Goal: Participate in discussion: Engage in conversation with other users on a specific topic

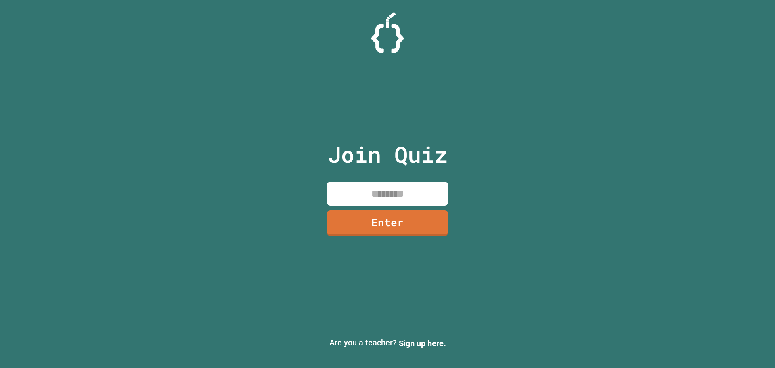
click at [362, 187] on input at bounding box center [387, 194] width 121 height 24
type input "*"
type input "********"
click at [372, 222] on link "Enter" at bounding box center [388, 221] width 110 height 27
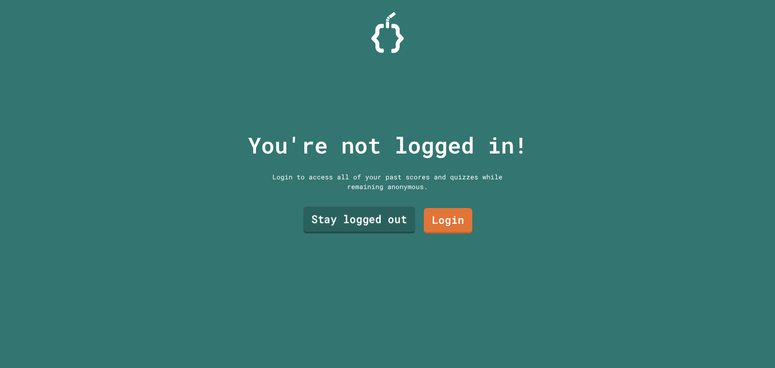
click at [391, 215] on link "Stay logged out" at bounding box center [360, 220] width 112 height 27
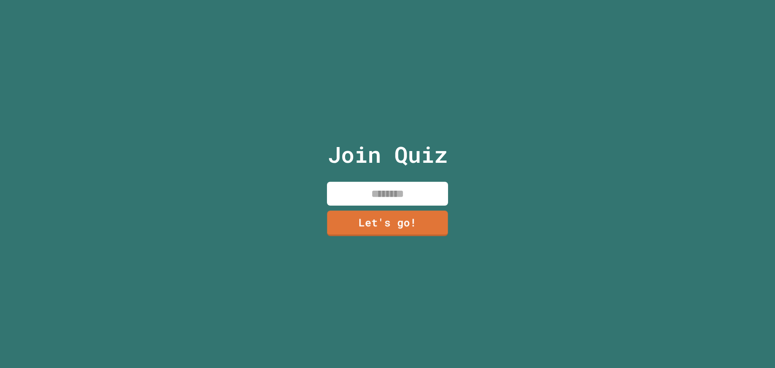
click at [401, 182] on input at bounding box center [387, 194] width 121 height 24
type input "*****"
click at [404, 216] on link "Let's go!" at bounding box center [387, 222] width 123 height 27
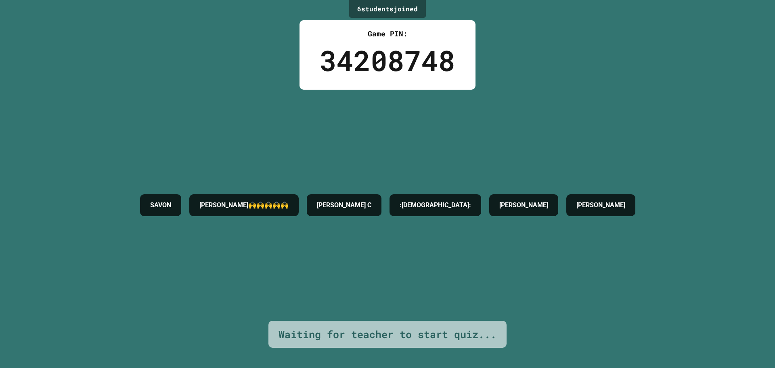
drag, startPoint x: 382, startPoint y: 228, endPoint x: 383, endPoint y: 223, distance: 5.5
click at [383, 224] on div "[PERSON_NAME]🙌🙌🙌🙌🙌 [PERSON_NAME] :[PERSON_NAME]: [PERSON_NAME]" at bounding box center [388, 205] width 504 height 231
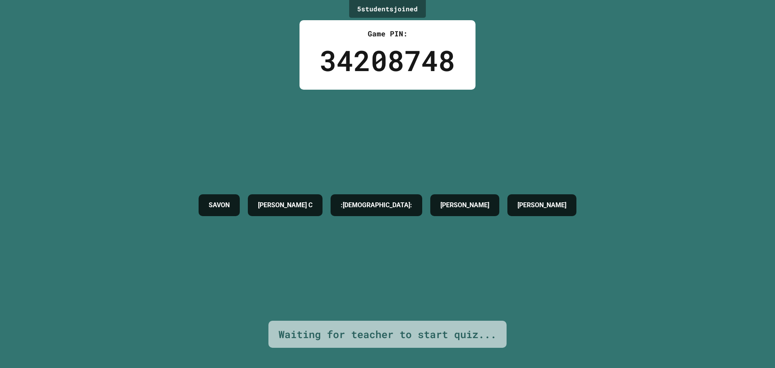
click at [422, 214] on div ":[DEMOGRAPHIC_DATA]:" at bounding box center [377, 205] width 92 height 22
click at [434, 220] on div "[PERSON_NAME] C :[PERSON_NAME]: [PERSON_NAME]" at bounding box center [388, 205] width 386 height 30
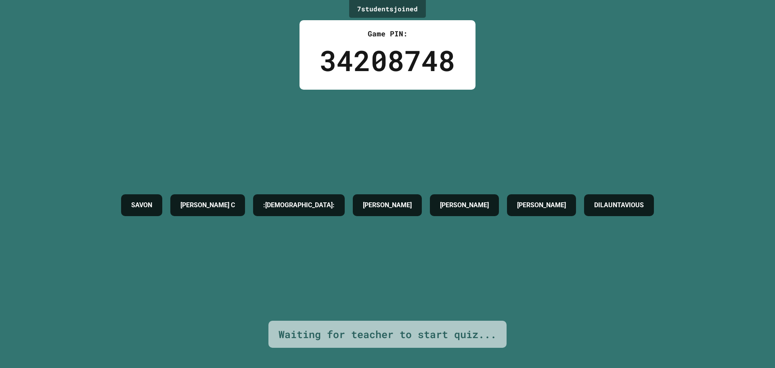
click at [255, 72] on div "7 student s joined Game PIN: 34208748 [PERSON_NAME] C :[PERSON_NAME]: [PERSON_N…" at bounding box center [387, 184] width 775 height 368
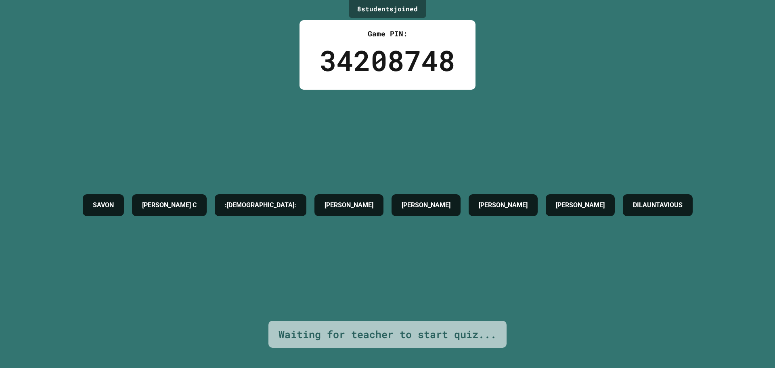
click at [251, 104] on div "[PERSON_NAME] :[PERSON_NAME]: [PERSON_NAME] [PERSON_NAME]" at bounding box center [388, 205] width 618 height 231
click at [523, 49] on div "10 student s joined Game PIN: 34208748 SAVON ETH2N [PERSON_NAME] :[PERSON_NAME]…" at bounding box center [387, 184] width 775 height 368
click at [391, 128] on div "SAVON ETH2N [PERSON_NAME] C :[PERSON_NAME]: [PERSON_NAME] [PERSON_NAME]" at bounding box center [387, 205] width 716 height 231
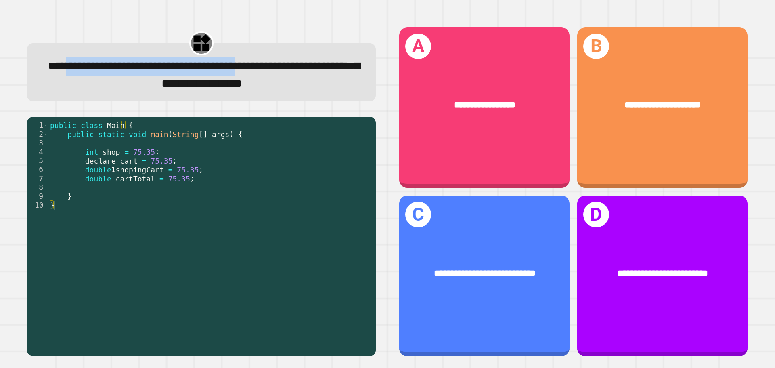
drag, startPoint x: 76, startPoint y: 63, endPoint x: 327, endPoint y: 61, distance: 250.4
click at [339, 61] on span "**********" at bounding box center [204, 74] width 312 height 29
click at [90, 74] on span "**********" at bounding box center [204, 74] width 312 height 29
drag, startPoint x: 71, startPoint y: 82, endPoint x: 294, endPoint y: 71, distance: 223.2
click at [294, 71] on span "**********" at bounding box center [204, 74] width 312 height 29
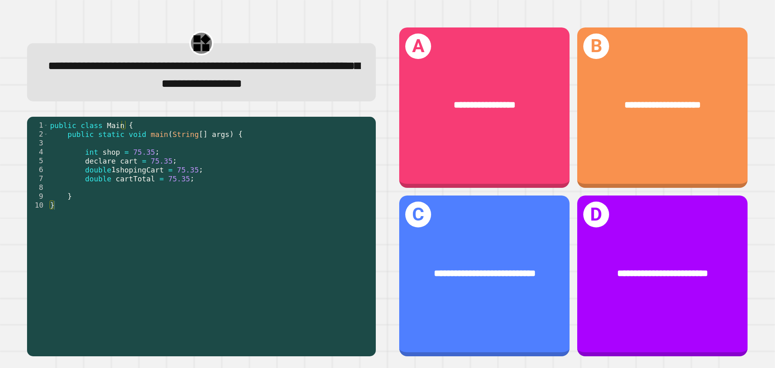
click at [233, 86] on span "**********" at bounding box center [204, 74] width 312 height 29
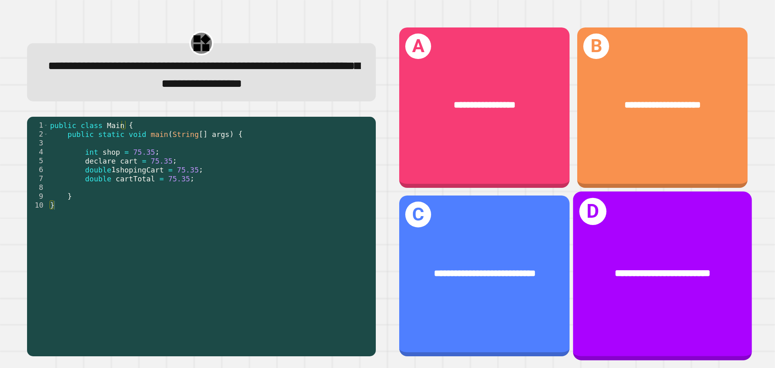
click at [671, 290] on div "**********" at bounding box center [662, 274] width 179 height 54
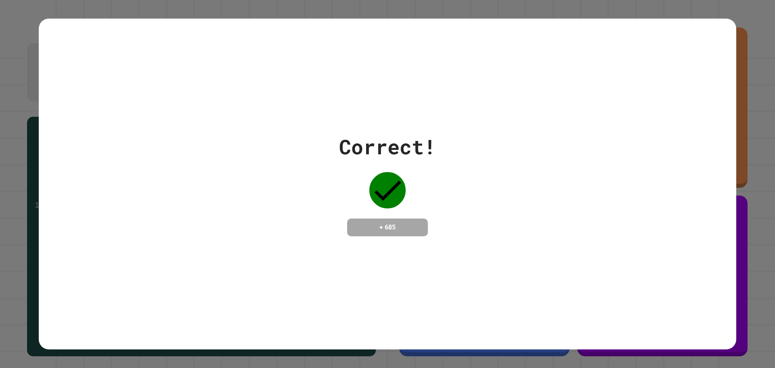
click at [321, 86] on div "Correct! + 685" at bounding box center [388, 184] width 698 height 331
click at [0, 100] on div "Correct! + 685" at bounding box center [387, 184] width 775 height 368
drag, startPoint x: 576, startPoint y: 104, endPoint x: 576, endPoint y: 134, distance: 29.5
click at [577, 104] on div "Correct! + 685" at bounding box center [388, 184] width 698 height 331
click at [577, 234] on div "Correct! + 685" at bounding box center [388, 184] width 698 height 105
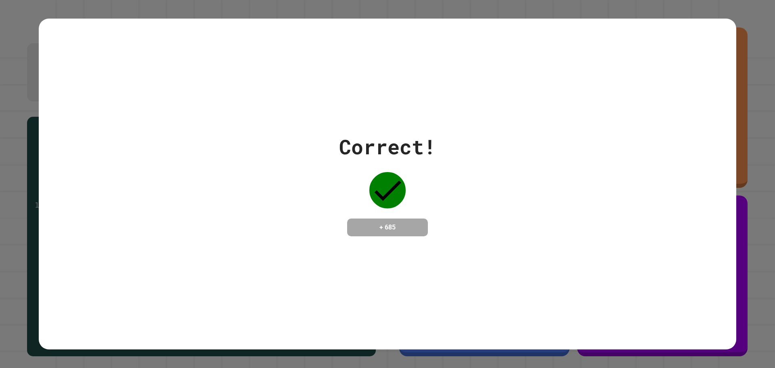
click at [744, 186] on div "Correct! + 685" at bounding box center [387, 184] width 775 height 368
click at [454, 205] on div "Correct! + 685" at bounding box center [388, 184] width 698 height 105
click at [379, 214] on div "Correct! + 685" at bounding box center [387, 184] width 97 height 105
click at [345, 190] on div "Correct! + 685" at bounding box center [387, 184] width 97 height 105
click at [388, 181] on icon at bounding box center [388, 190] width 36 height 36
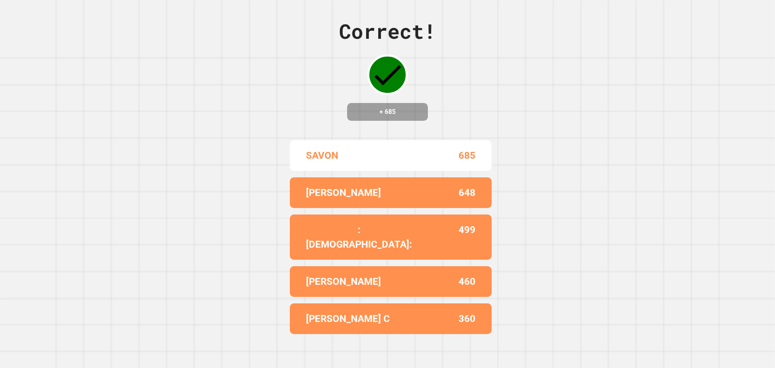
click at [546, 184] on div "Correct! + 685 SAVON 685 [PERSON_NAME] 648 :[PERSON_NAME]: 499 [PERSON_NAME] 46…" at bounding box center [387, 184] width 775 height 368
click at [540, 157] on div "Correct! + 685 SAVON 685 [PERSON_NAME] 648 :[PERSON_NAME]: 499 [PERSON_NAME] 46…" at bounding box center [387, 184] width 775 height 368
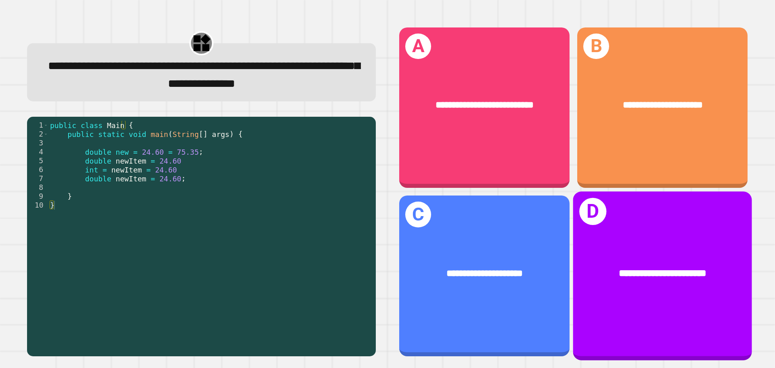
click at [710, 227] on div "**********" at bounding box center [662, 275] width 179 height 168
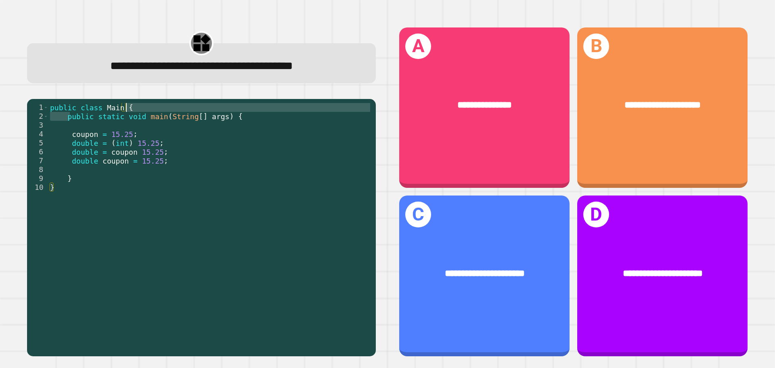
drag, startPoint x: 70, startPoint y: 118, endPoint x: 183, endPoint y: 111, distance: 113.7
click at [183, 111] on div "public class Main { public static void main ( String [ ] args ) { coupon = 15.2…" at bounding box center [209, 227] width 323 height 249
click at [181, 115] on div "public class Main { public static void main ( String [ ] args ) { coupon = 15.2…" at bounding box center [209, 227] width 323 height 249
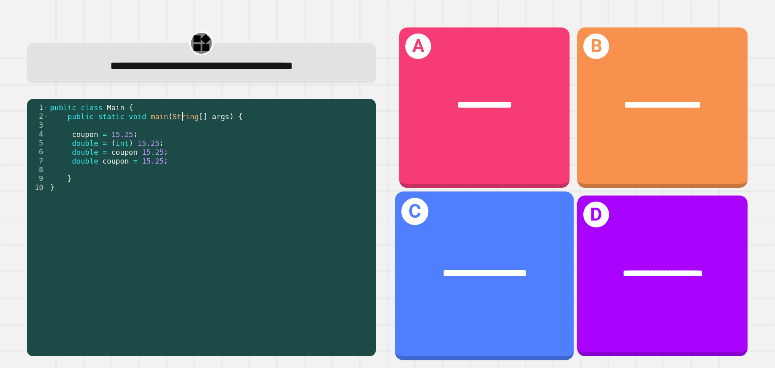
click at [495, 236] on div "**********" at bounding box center [484, 275] width 179 height 168
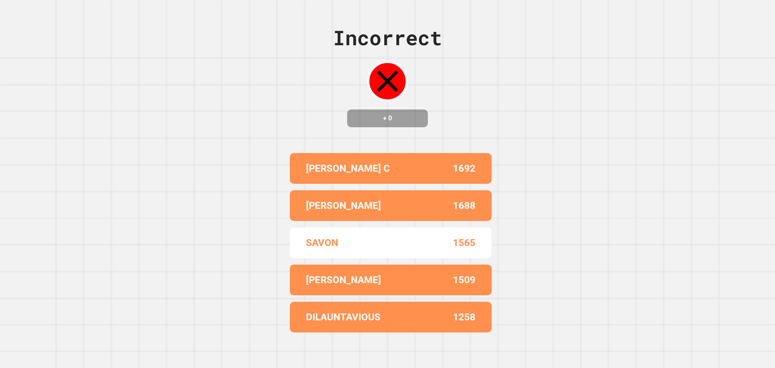
click at [527, 205] on div "Incorrect + 0 [PERSON_NAME] C 1692 [PERSON_NAME] 1688 SAVON 1565 [PERSON_NAME] …" at bounding box center [387, 184] width 775 height 368
click at [532, 210] on div "Incorrect + 0 [PERSON_NAME] C 1692 [PERSON_NAME] 1688 SAVON 1565 [PERSON_NAME] …" at bounding box center [387, 184] width 775 height 368
click at [530, 214] on div "Incorrect + 0 [PERSON_NAME] C 1692 [PERSON_NAME] 1688 SAVON 1565 [PERSON_NAME] …" at bounding box center [387, 184] width 775 height 368
drag, startPoint x: 534, startPoint y: 218, endPoint x: 522, endPoint y: 210, distance: 14.6
click at [528, 218] on div "Incorrect + 0 [PERSON_NAME] C 1692 [PERSON_NAME] 1688 SAVON 1565 [PERSON_NAME] …" at bounding box center [387, 184] width 775 height 368
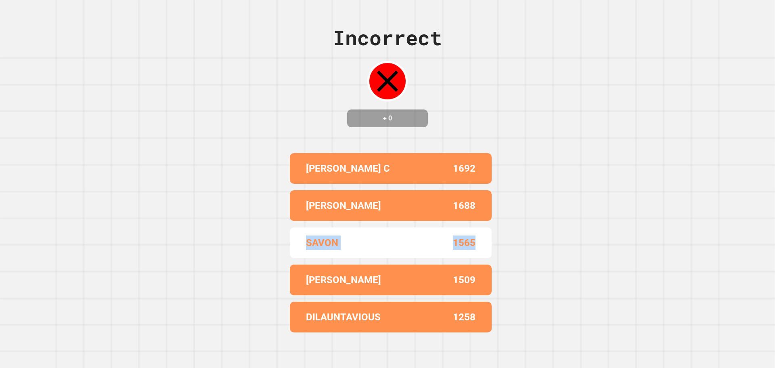
drag, startPoint x: 496, startPoint y: 222, endPoint x: 485, endPoint y: 194, distance: 30.2
click at [495, 217] on div "Incorrect + 0 [PERSON_NAME] C 1692 [PERSON_NAME] 1688 SAVON 1565 [PERSON_NAME] …" at bounding box center [387, 184] width 775 height 368
drag, startPoint x: 481, startPoint y: 166, endPoint x: 477, endPoint y: 176, distance: 10.9
click at [481, 173] on div "[PERSON_NAME] C 1692" at bounding box center [391, 168] width 202 height 31
click at [470, 190] on div "[PERSON_NAME] 1688" at bounding box center [391, 205] width 202 height 31
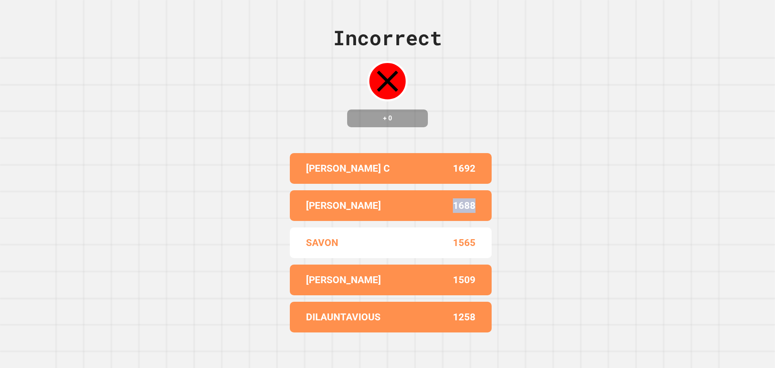
drag, startPoint x: 470, startPoint y: 189, endPoint x: 473, endPoint y: 192, distance: 4.6
click at [471, 191] on div "[PERSON_NAME] 1688" at bounding box center [391, 205] width 202 height 31
click at [491, 197] on div "Incorrect + 0 [PERSON_NAME] C 1692 [PERSON_NAME] 1688 SAVON 1565 [PERSON_NAME] …" at bounding box center [387, 184] width 775 height 368
click at [492, 197] on div "Incorrect + 0 [PERSON_NAME] C 1692 [PERSON_NAME] 1688 SAVON 1565 [PERSON_NAME] …" at bounding box center [387, 184] width 775 height 368
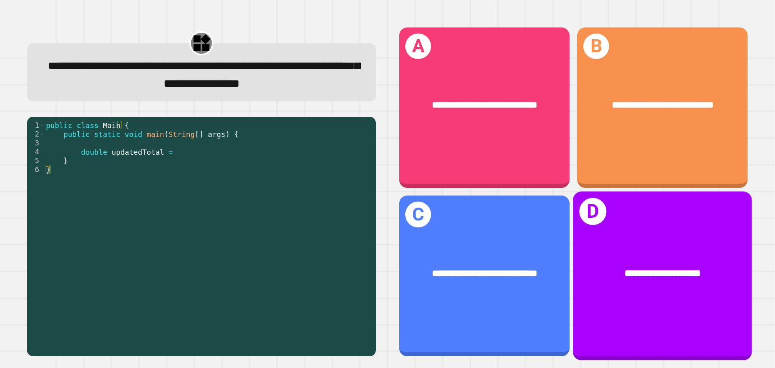
click at [665, 247] on div "**********" at bounding box center [662, 274] width 179 height 54
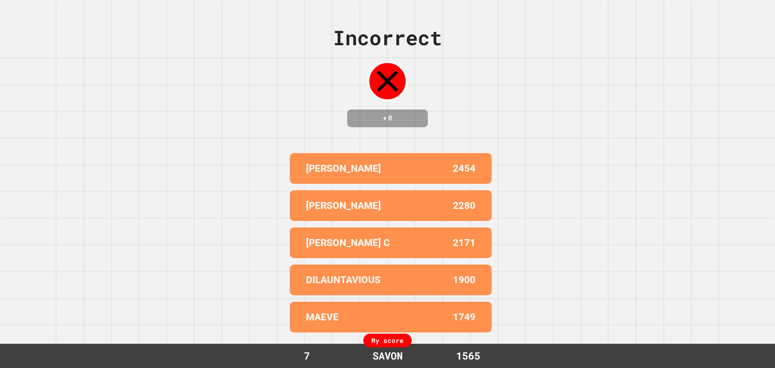
click at [499, 186] on div "Incorrect + 0 [PERSON_NAME] 2454 [PERSON_NAME] 2280 [PERSON_NAME] C 2171 DILAUN…" at bounding box center [387, 184] width 775 height 368
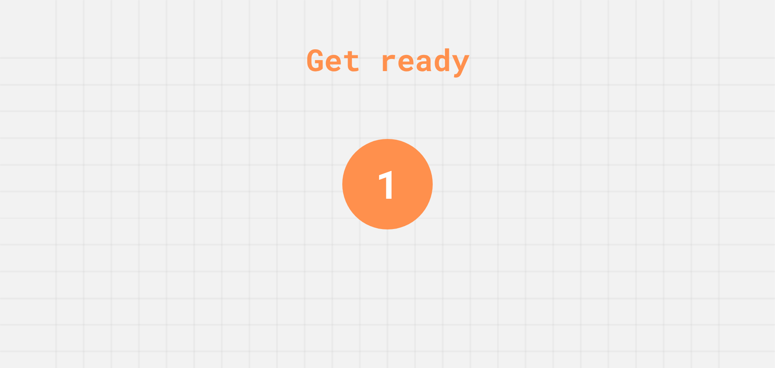
click at [561, 165] on div "Get ready 1" at bounding box center [387, 184] width 775 height 368
drag, startPoint x: 554, startPoint y: 162, endPoint x: 533, endPoint y: 162, distance: 21.0
click at [554, 162] on div "Get ready 1" at bounding box center [387, 184] width 775 height 368
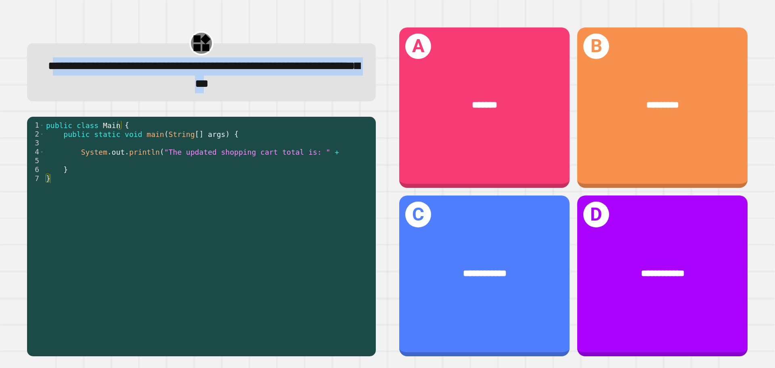
drag, startPoint x: 55, startPoint y: 66, endPoint x: 291, endPoint y: 79, distance: 236.2
click at [291, 79] on span "**********" at bounding box center [204, 74] width 312 height 29
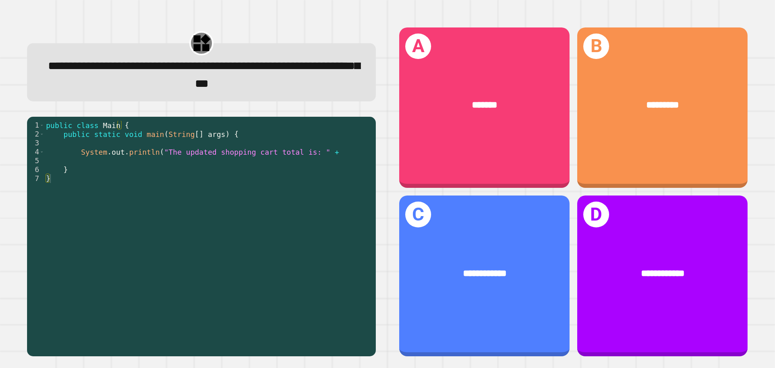
click at [321, 84] on div "**********" at bounding box center [202, 75] width 320 height 36
click at [107, 149] on div "public class Main { public static void main ( String [ ] args ) { System . out …" at bounding box center [208, 232] width 328 height 222
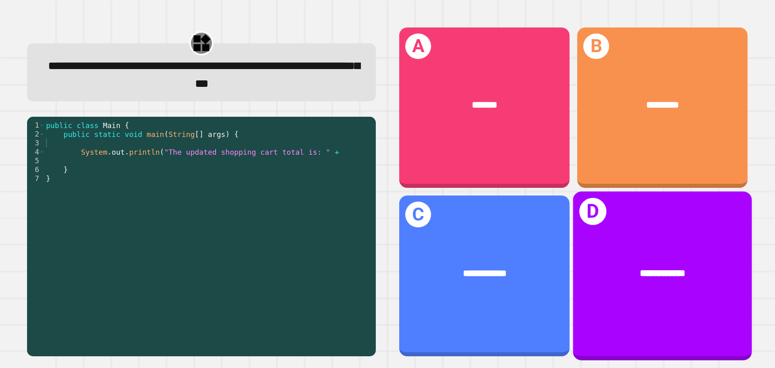
click at [634, 250] on div "**********" at bounding box center [662, 274] width 179 height 54
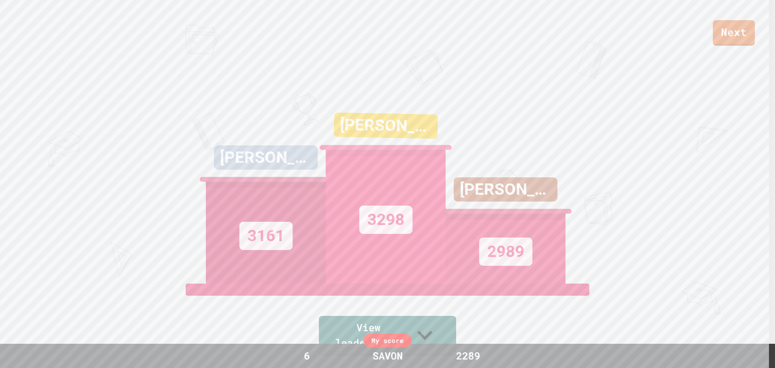
click at [745, 53] on div "Next [PERSON_NAME] [STREET_ADDRESS][PERSON_NAME][PERSON_NAME] View leaderboard" at bounding box center [387, 184] width 775 height 368
click at [741, 42] on link "Next" at bounding box center [734, 32] width 39 height 27
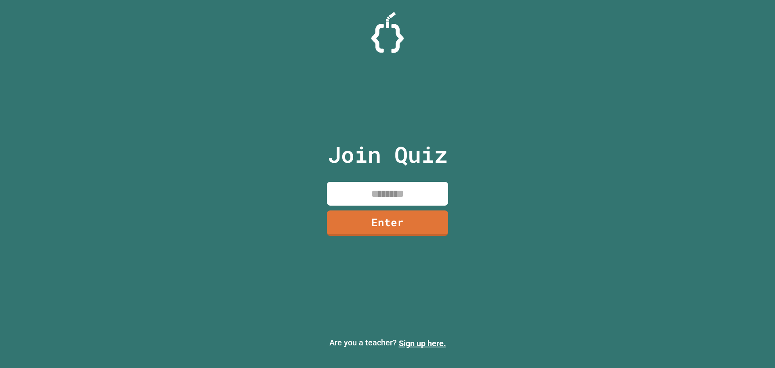
click at [418, 200] on input at bounding box center [387, 194] width 121 height 24
type input "********"
click at [411, 217] on link "Enter" at bounding box center [387, 221] width 111 height 27
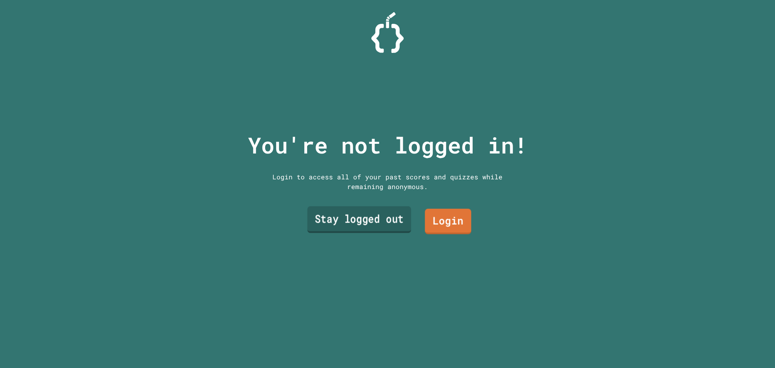
click at [378, 221] on link "Stay logged out" at bounding box center [359, 219] width 104 height 27
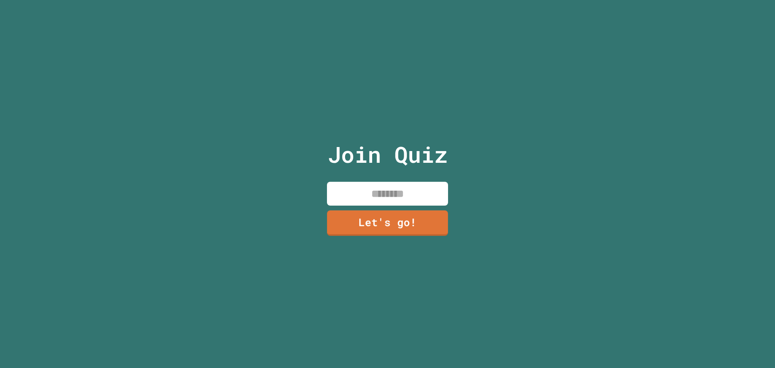
click at [391, 183] on input at bounding box center [387, 194] width 121 height 24
type input "*"
type input "*****"
click at [386, 219] on link "Let's go!" at bounding box center [388, 222] width 120 height 27
click at [420, 182] on input at bounding box center [387, 194] width 121 height 24
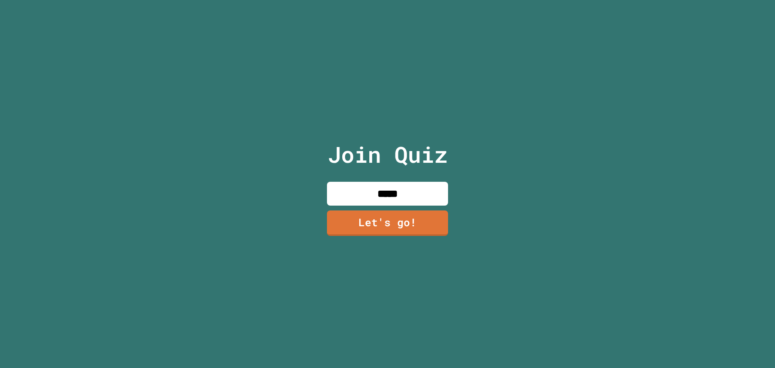
type input "*****"
click at [375, 209] on link "Let's go!" at bounding box center [387, 222] width 121 height 27
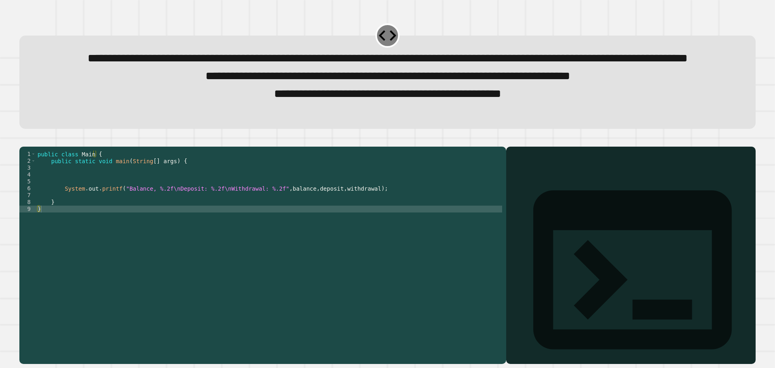
click at [131, 231] on div "public class Main { public static void main ( String [ ] args ) { System . out …" at bounding box center [269, 237] width 466 height 172
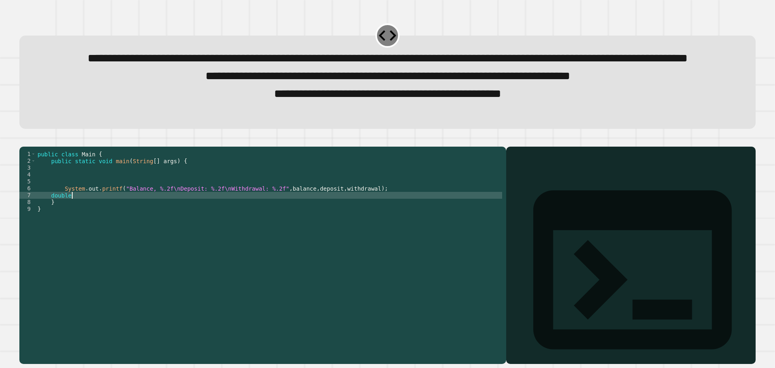
scroll to position [0, 2]
type textarea "*"
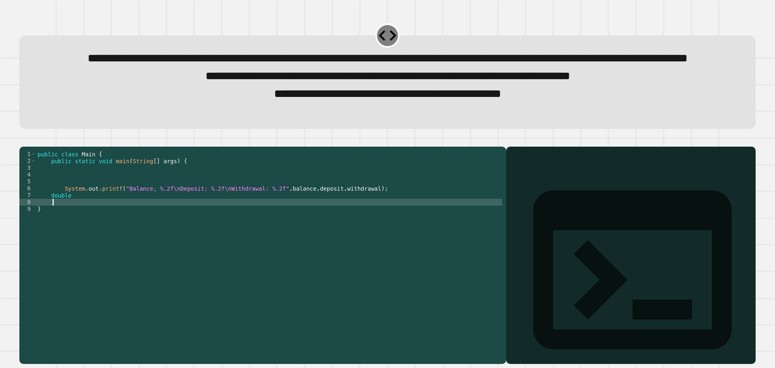
scroll to position [0, 1]
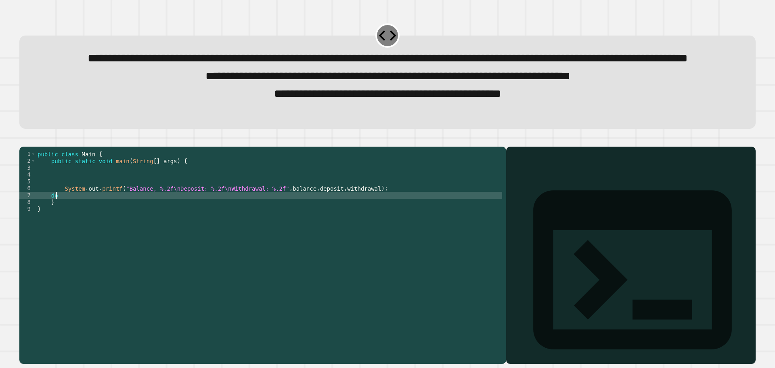
type textarea "*"
type textarea "**********"
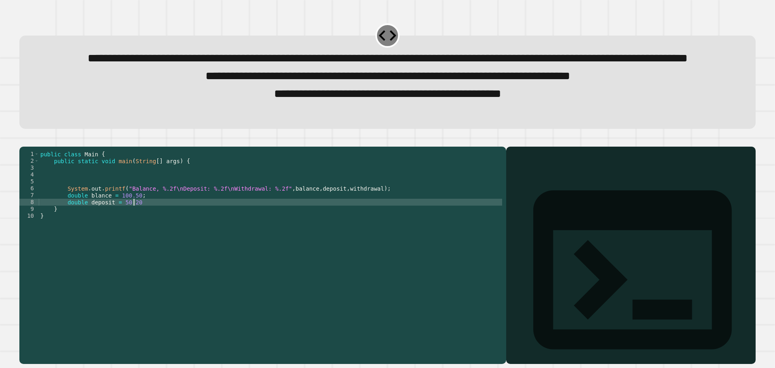
type textarea "**********"
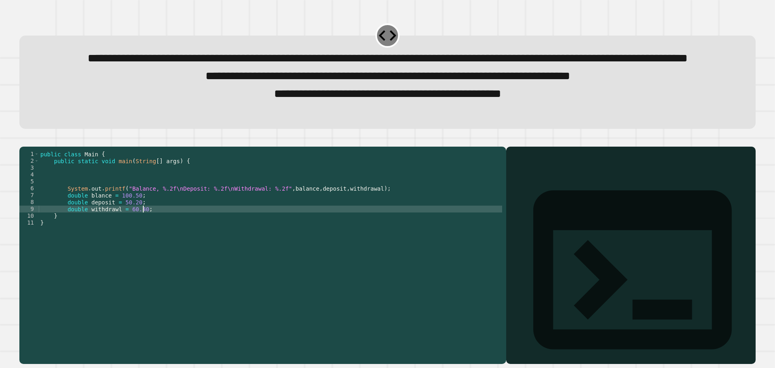
scroll to position [0, 7]
click at [31, 147] on icon "button" at bounding box center [29, 145] width 4 height 6
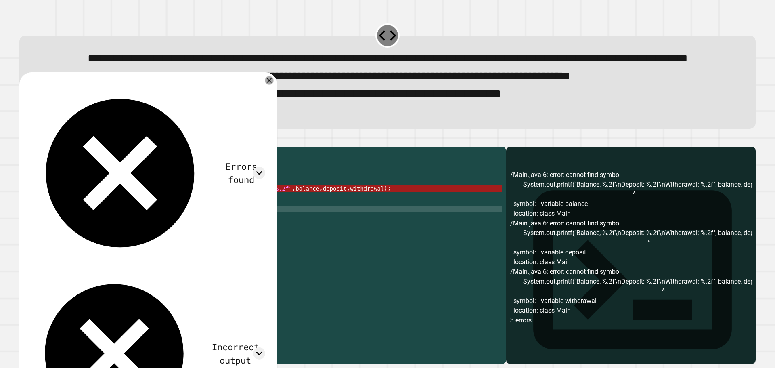
click at [276, 104] on div "Errors found /Main.java:6: error: cannot find symbol System.out.printf("Balance…" at bounding box center [148, 261] width 258 height 379
click at [268, 83] on icon at bounding box center [270, 81] width 6 height 6
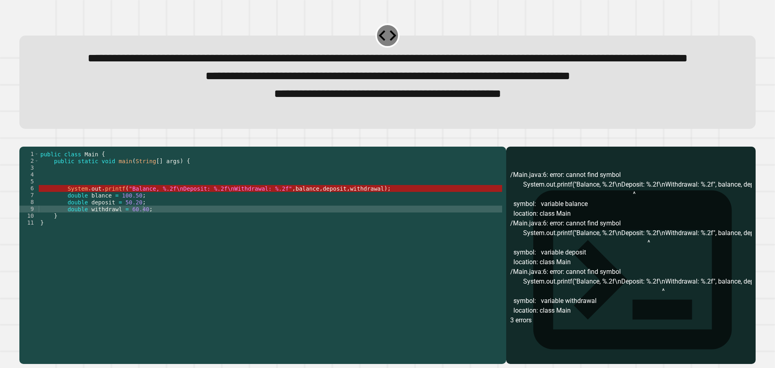
click at [111, 243] on div "public class Main { public static void main ( String [ ] args ) { System . out …" at bounding box center [271, 237] width 464 height 172
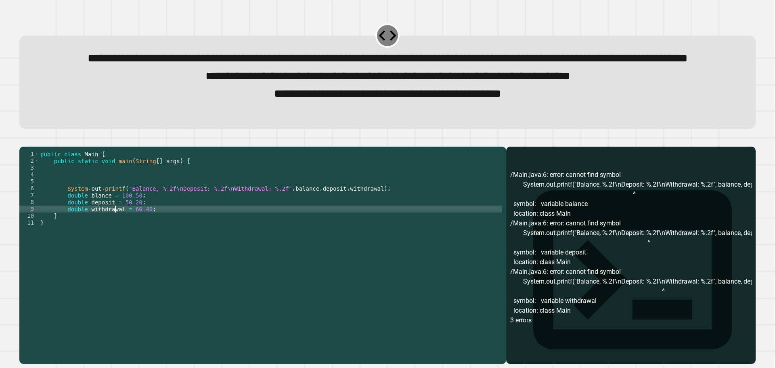
type textarea "**********"
click at [23, 140] on button "button" at bounding box center [23, 140] width 0 height 0
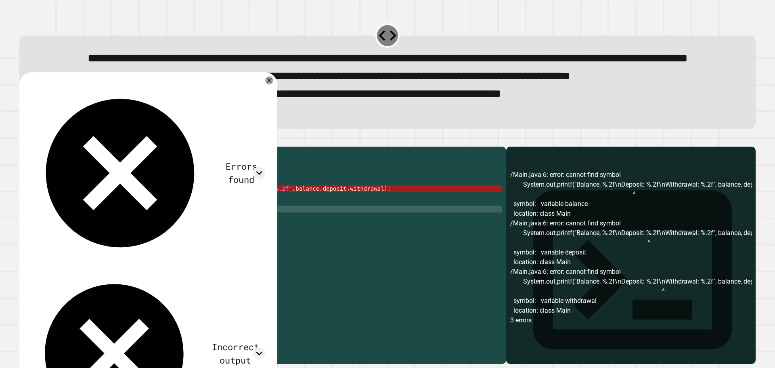
click at [197, 243] on div "public class Main { public static void main ( String [ ] args ) { System . out …" at bounding box center [271, 237] width 464 height 172
click at [292, 229] on div "public class Main { public static void main ( String [ ] args ) { System . out …" at bounding box center [271, 237] width 464 height 172
click at [219, 244] on div "public class Main { public static void main ( String [ ] args ) { System . out …" at bounding box center [271, 237] width 464 height 172
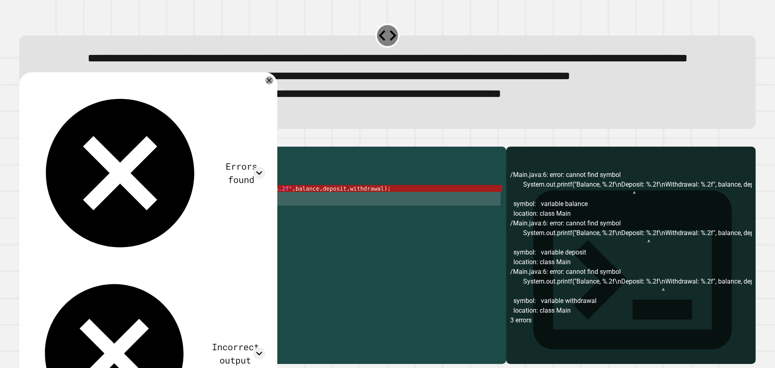
drag, startPoint x: 165, startPoint y: 244, endPoint x: 66, endPoint y: 229, distance: 99.9
click at [66, 229] on div "public class Main { public static void main ( String [ ] args ) { System . out …" at bounding box center [271, 237] width 464 height 172
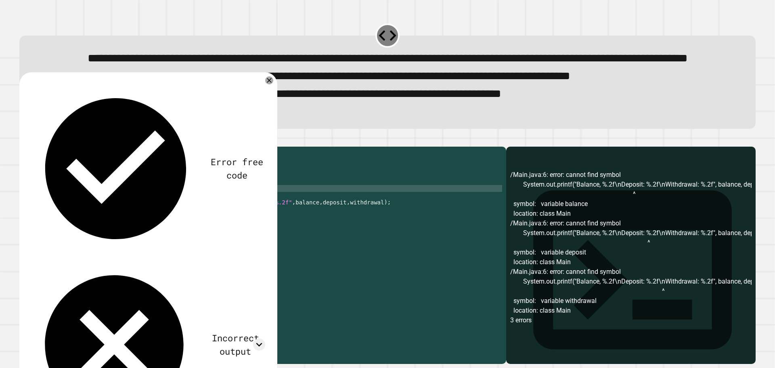
click at [164, 219] on div "public class Main { public static void main ( String [ ] args ) { double blance…" at bounding box center [271, 230] width 464 height 158
click at [23, 140] on icon "button" at bounding box center [23, 140] width 0 height 0
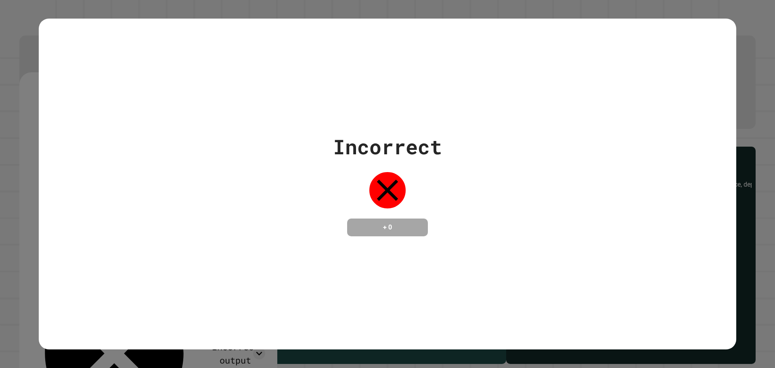
click at [453, 156] on div "Incorrect + 0" at bounding box center [388, 184] width 698 height 105
click at [460, 150] on div "Incorrect + 0" at bounding box center [388, 184] width 698 height 105
click at [481, 197] on div "Incorrect + 0" at bounding box center [388, 184] width 698 height 105
click at [512, 182] on div "Incorrect + 0" at bounding box center [388, 184] width 698 height 105
click at [380, 226] on h4 "+ 0" at bounding box center [387, 228] width 65 height 10
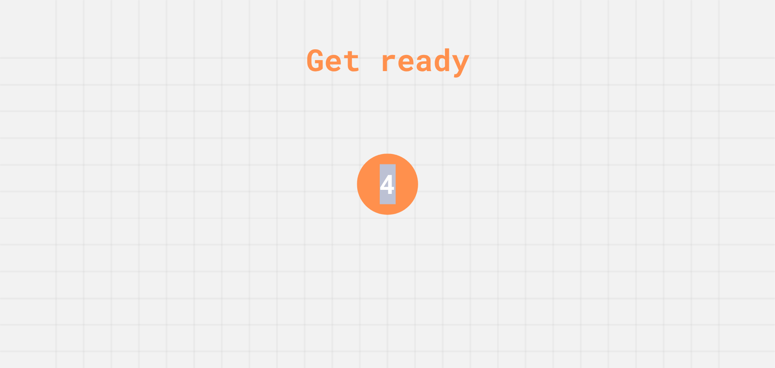
click at [435, 193] on div "Get ready 4" at bounding box center [387, 184] width 775 height 368
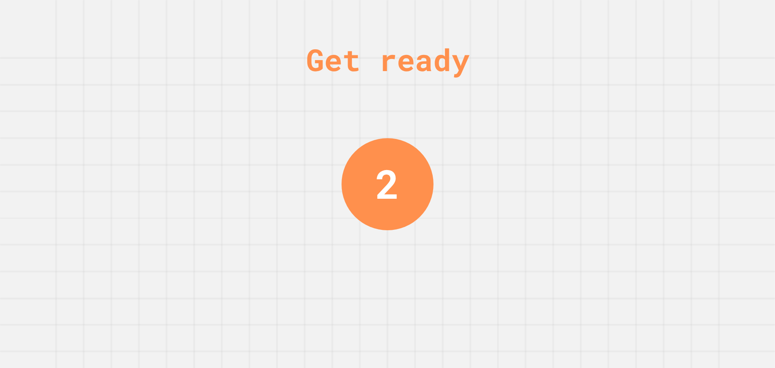
drag, startPoint x: 470, startPoint y: 106, endPoint x: 502, endPoint y: 103, distance: 32.8
click at [470, 105] on div "Get ready 2" at bounding box center [387, 184] width 775 height 368
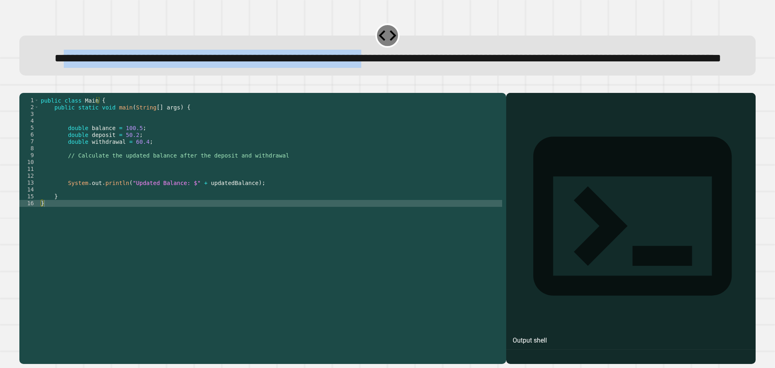
drag, startPoint x: 49, startPoint y: 59, endPoint x: 515, endPoint y: 64, distance: 465.7
click at [515, 64] on span "**********" at bounding box center [388, 58] width 667 height 11
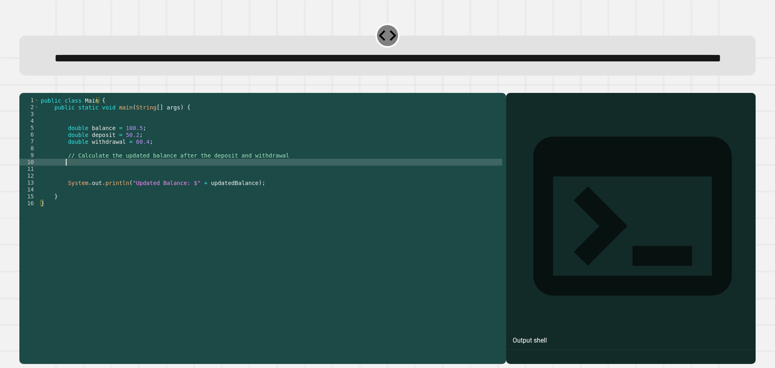
click at [189, 196] on div "public class Main { public static void main ( String [ ] args ) { double balanc…" at bounding box center [270, 210] width 463 height 227
type textarea "*"
click at [23, 86] on icon "button" at bounding box center [23, 86] width 0 height 0
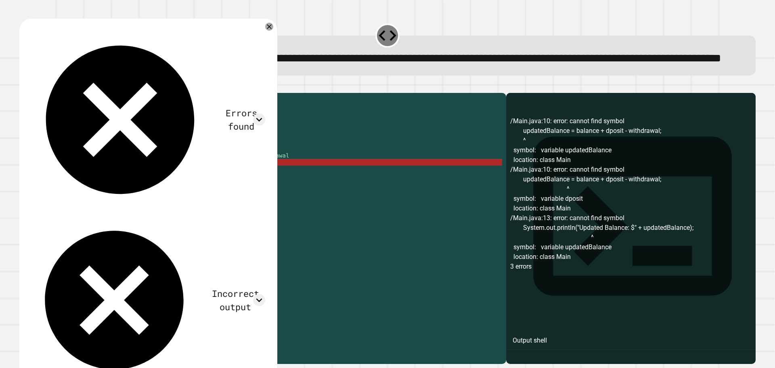
click at [115, 193] on div "public class Main { public static void main ( String [ ] args ) { double balanc…" at bounding box center [270, 210] width 463 height 227
click at [151, 190] on div "public class Main { public static void main ( String [ ] args ) { double balanc…" at bounding box center [270, 210] width 463 height 227
click at [154, 193] on div "public class Main { public static void main ( String [ ] args ) { double balanc…" at bounding box center [270, 210] width 463 height 227
click at [151, 193] on div "public class Main { public static void main ( String [ ] args ) { double balanc…" at bounding box center [270, 210] width 463 height 227
click at [155, 197] on div "public class Main { public static void main ( String [ ] args ) { double balanc…" at bounding box center [270, 210] width 463 height 227
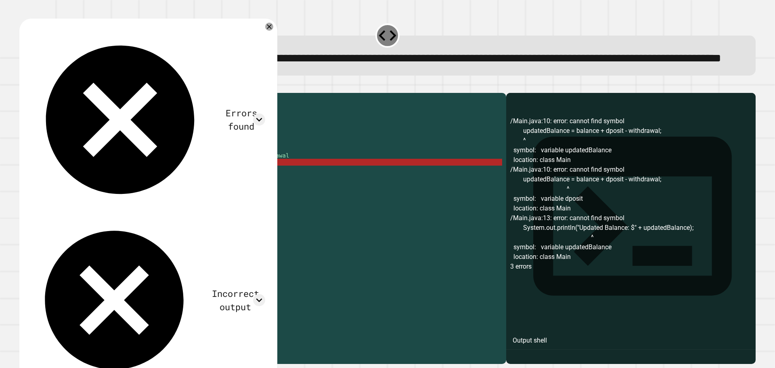
scroll to position [0, 1]
click at [153, 196] on div "public class Main { public static void main ( String [ ] args ) { double balanc…" at bounding box center [270, 210] width 463 height 227
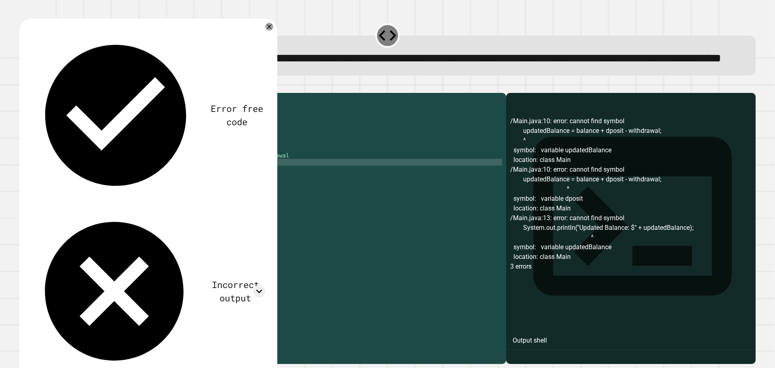
type textarea "**********"
click at [23, 86] on icon "button" at bounding box center [23, 86] width 0 height 0
